Goal: Check status: Check status

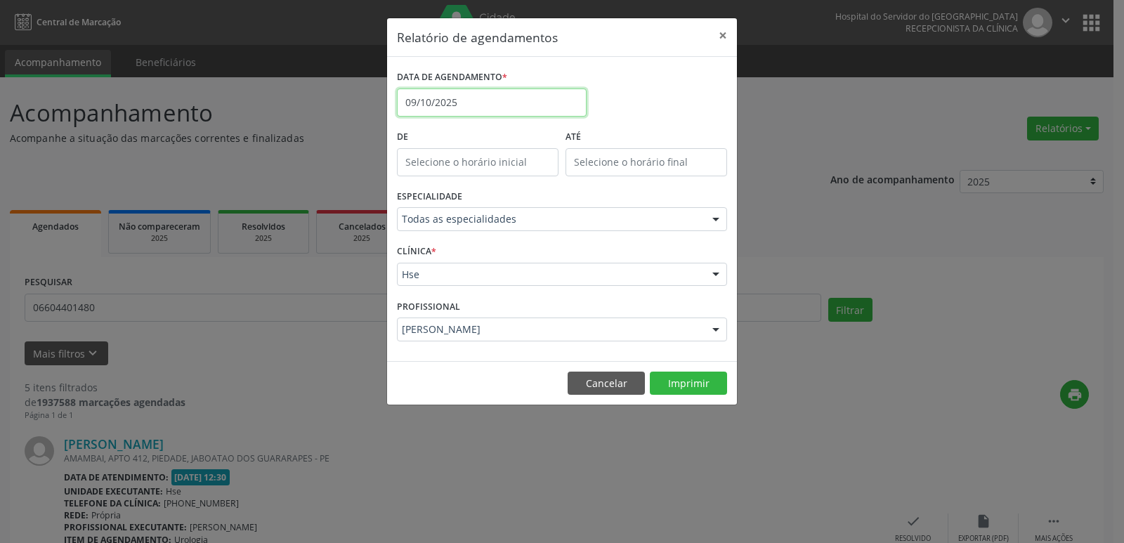
click at [457, 104] on input "09/10/2025" at bounding box center [492, 103] width 190 height 28
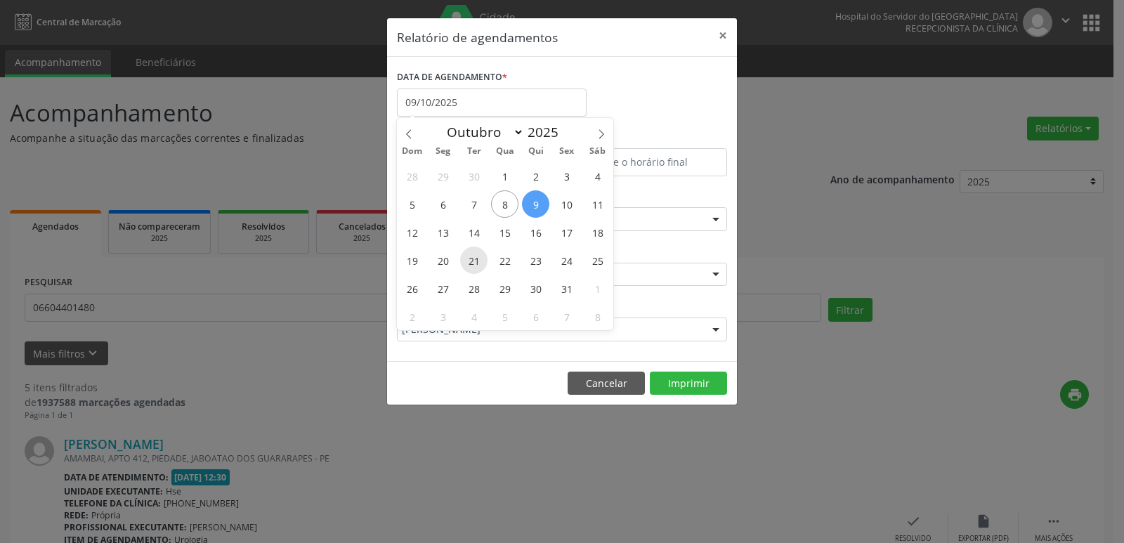
click at [477, 260] on span "21" at bounding box center [473, 260] width 27 height 27
type input "[DATE]"
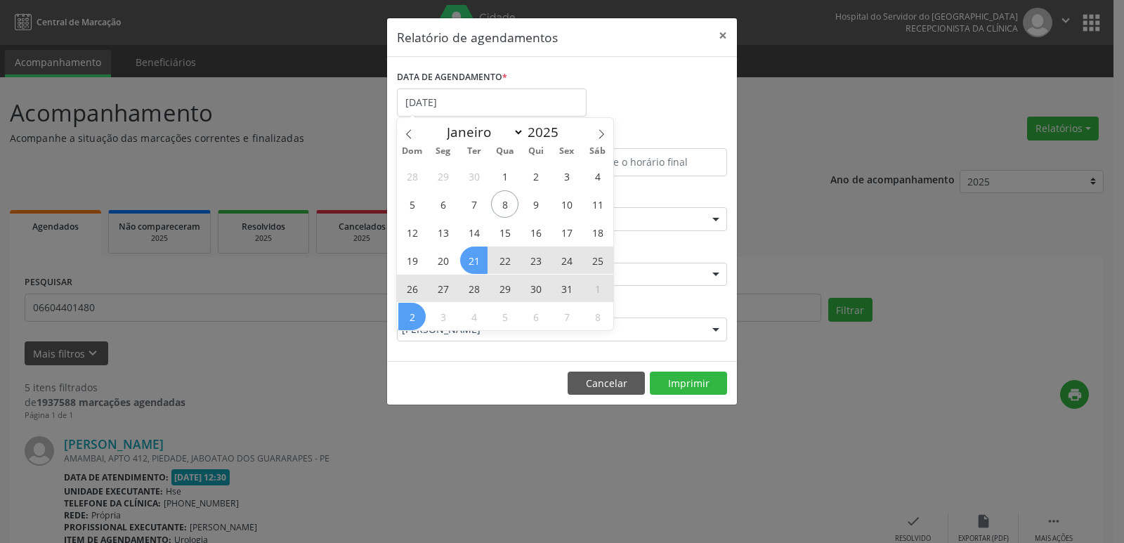
click at [426, 449] on div "Relatório de agendamentos × DATA DE AGENDAMENTO * [DATE] De ATÉ ESPECIALIDADE T…" at bounding box center [562, 271] width 1124 height 543
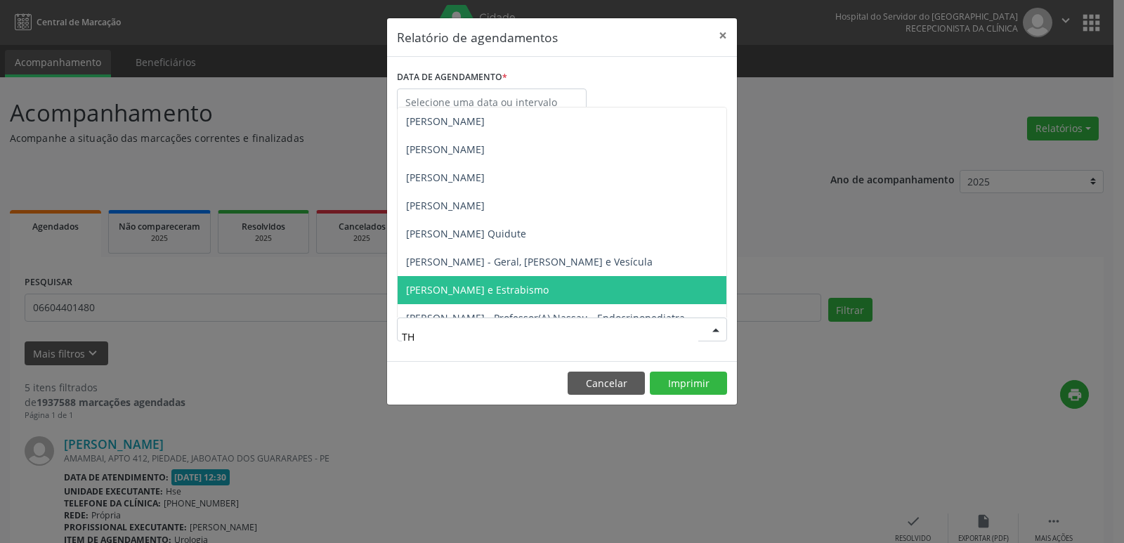
type input "THA"
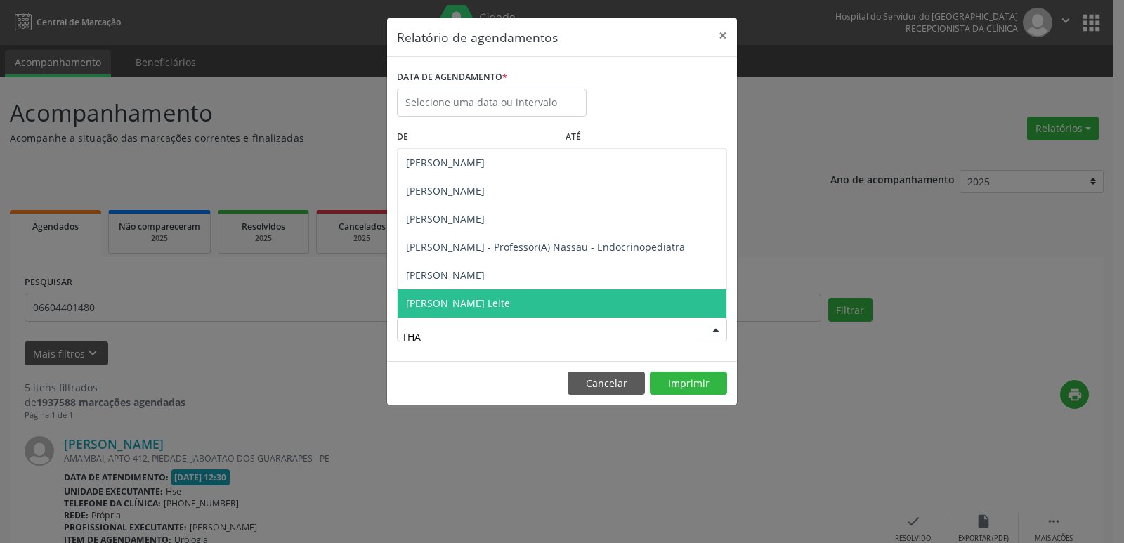
click at [445, 296] on span "[PERSON_NAME] Leite" at bounding box center [458, 302] width 104 height 13
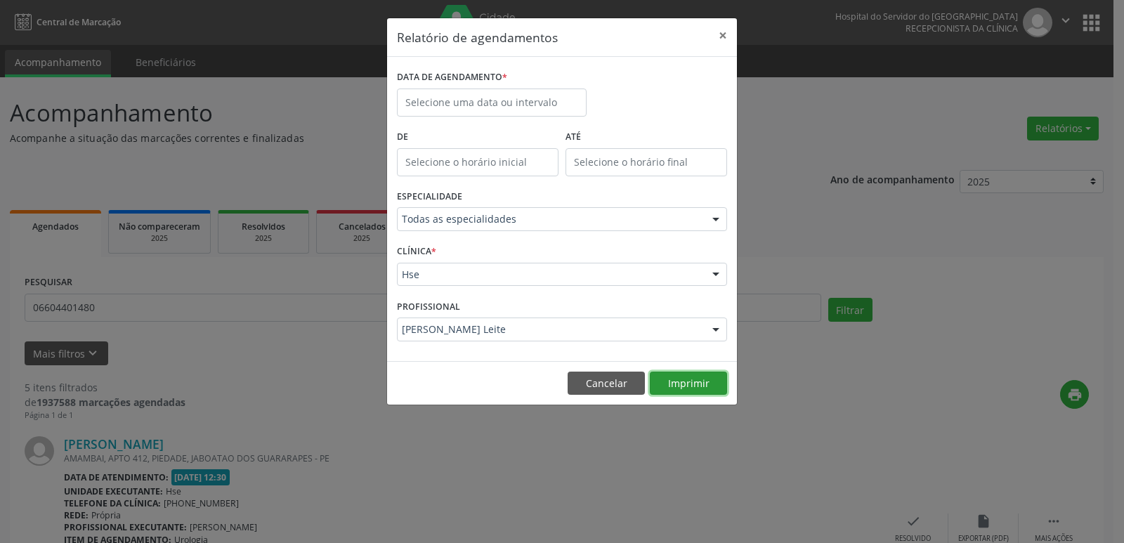
click at [686, 380] on button "Imprimir" at bounding box center [688, 384] width 77 height 24
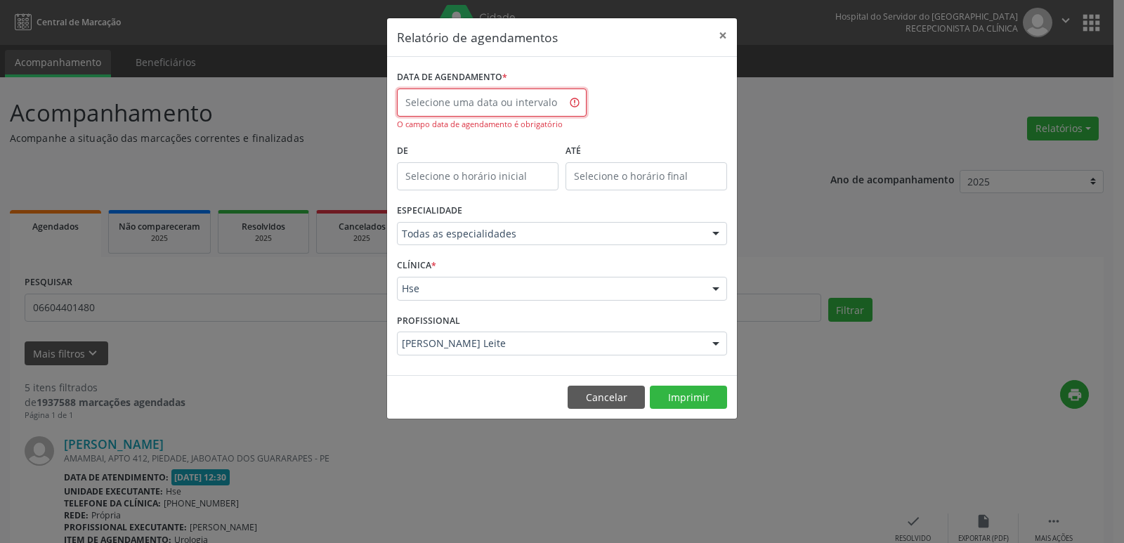
click at [431, 103] on input "text" at bounding box center [492, 103] width 190 height 28
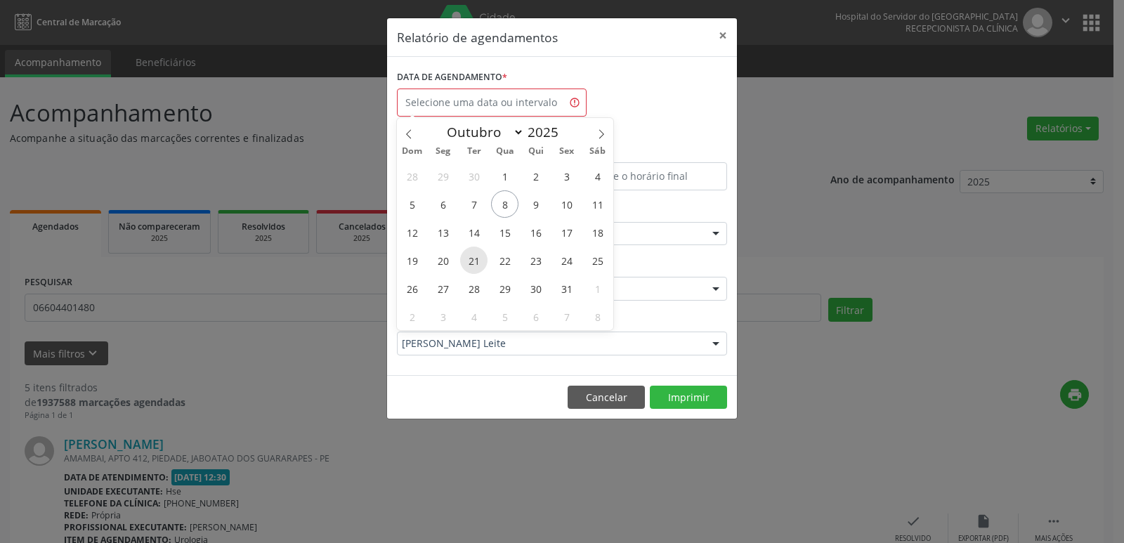
click at [464, 261] on span "21" at bounding box center [473, 260] width 27 height 27
type input "[DATE]"
click at [464, 261] on span "21" at bounding box center [473, 260] width 27 height 27
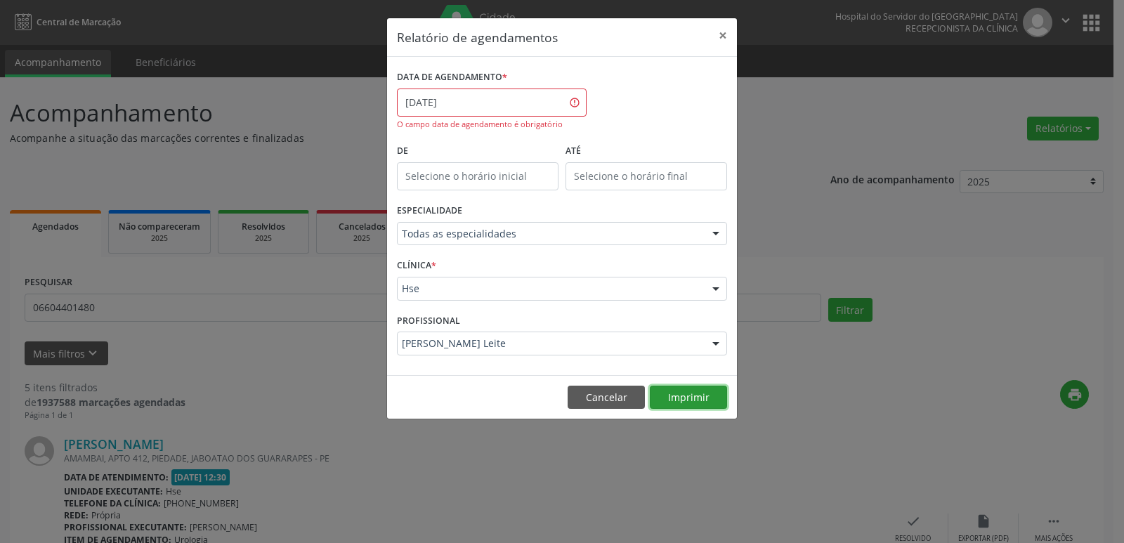
click at [673, 395] on button "Imprimir" at bounding box center [688, 398] width 77 height 24
